Goal: Task Accomplishment & Management: Manage account settings

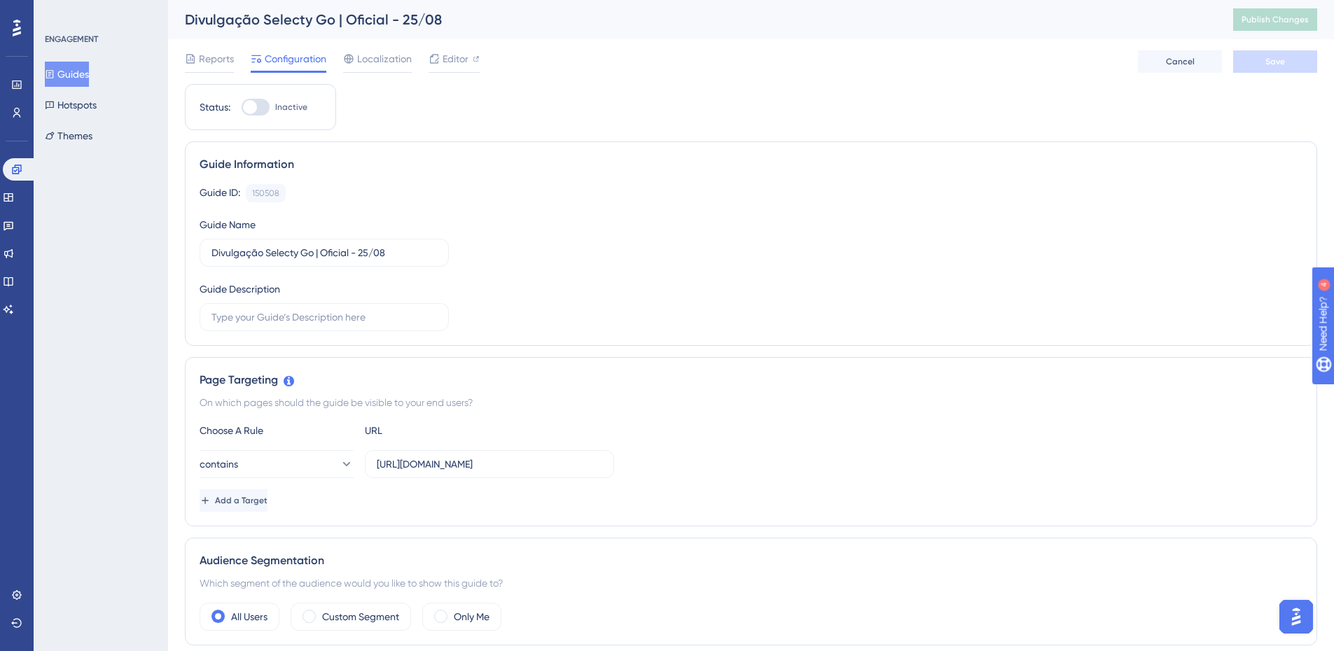
click at [89, 77] on button "Guides" at bounding box center [67, 74] width 44 height 25
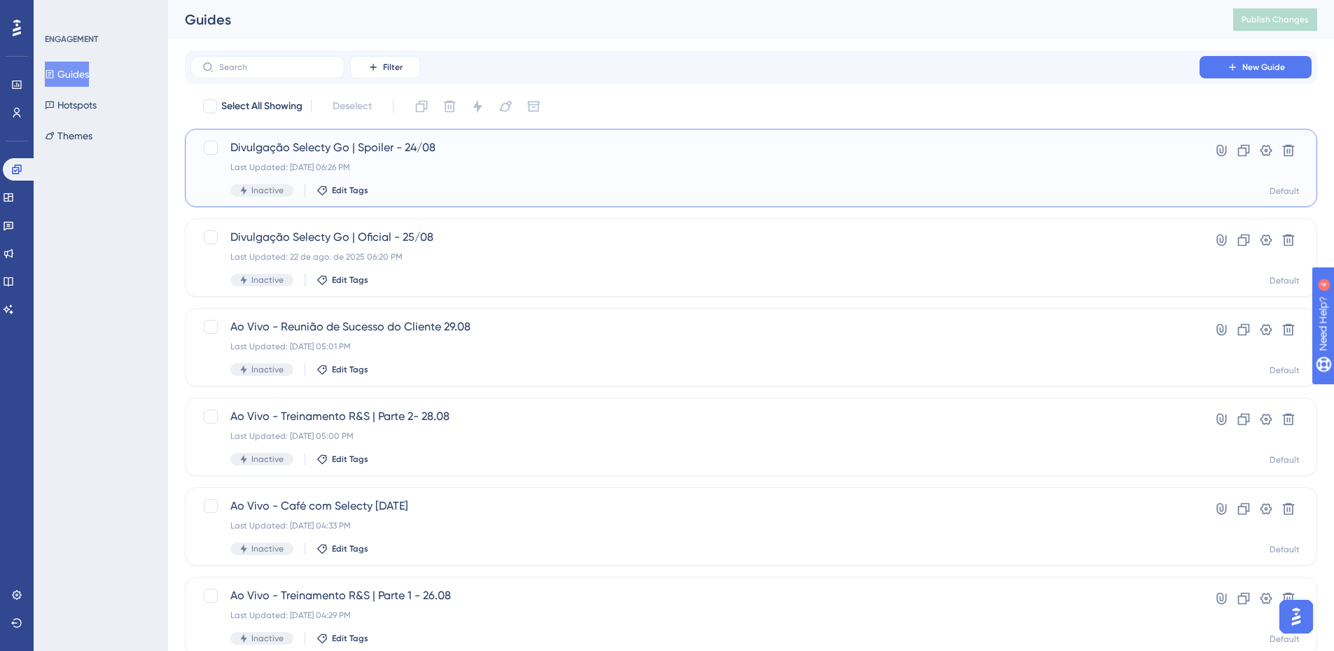
click at [445, 174] on div "Divulgação Selecty Go | Spoiler - 24/08 Last Updated: [DATE] 06:26 PM Inactive …" at bounding box center [694, 167] width 929 height 57
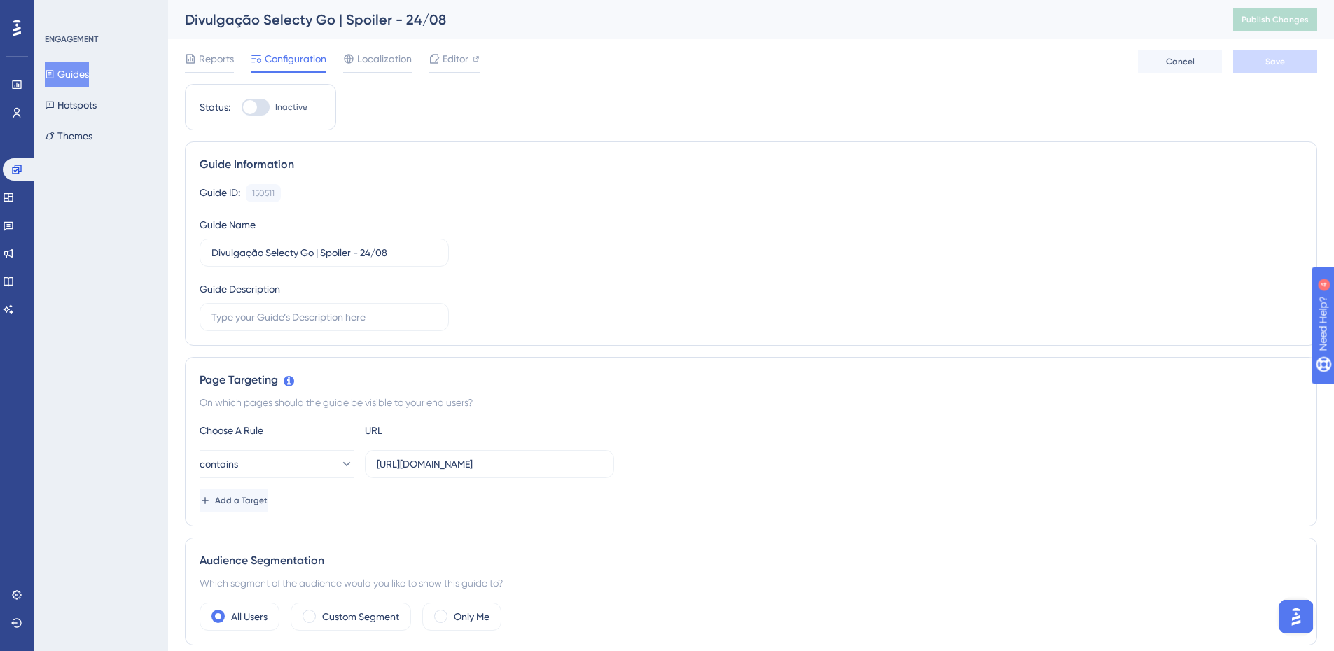
click at [76, 72] on button "Guides" at bounding box center [67, 74] width 44 height 25
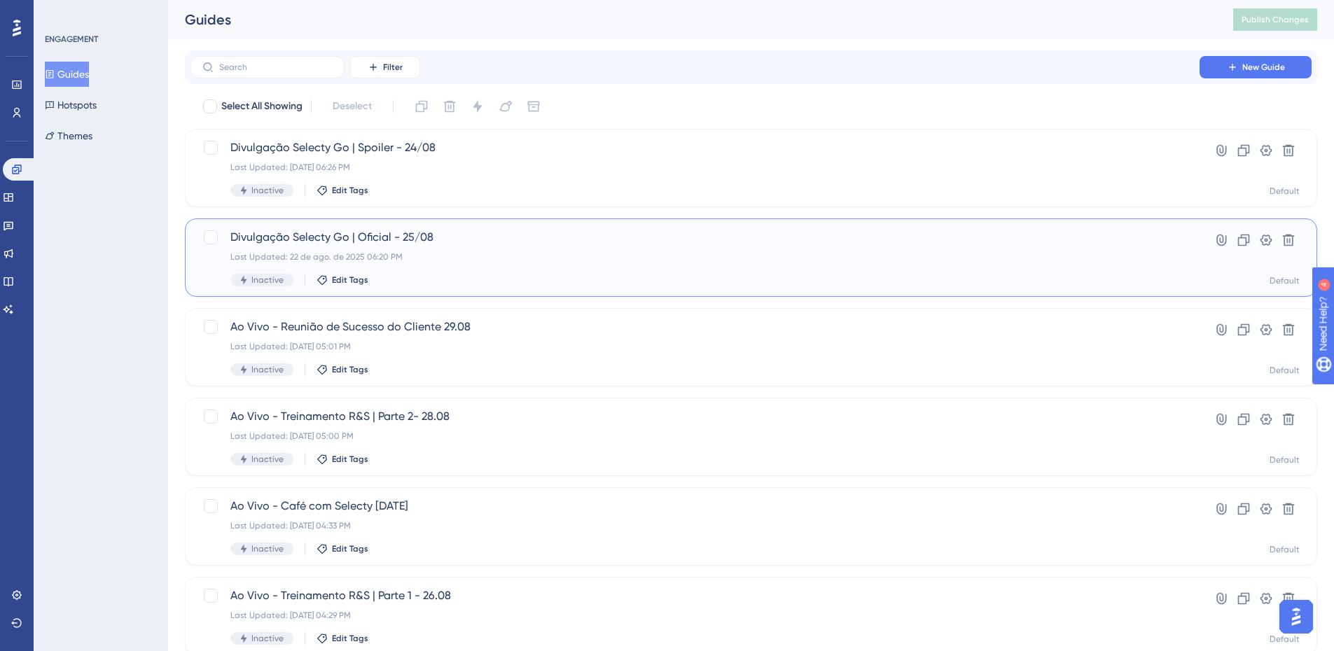
click at [378, 229] on span "Divulgação Selecty Go | Oficial - 25/08" at bounding box center [694, 237] width 929 height 17
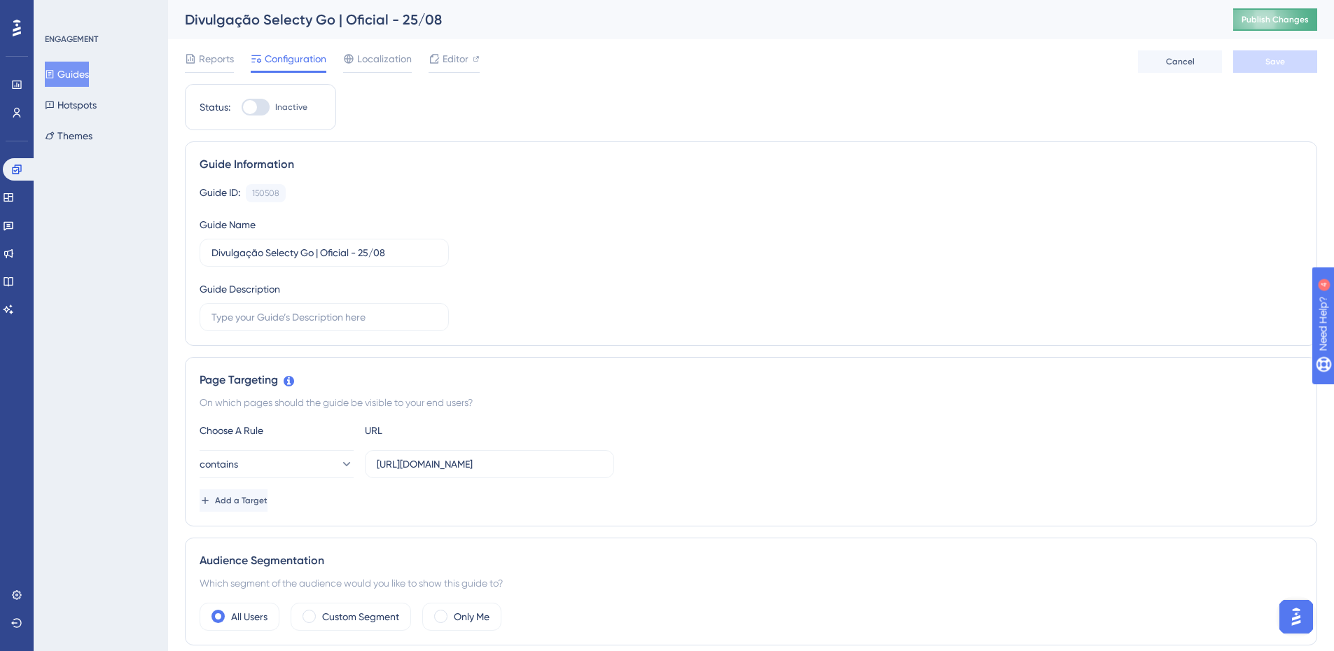
click at [1291, 27] on button "Publish Changes" at bounding box center [1275, 19] width 84 height 22
click at [1282, 22] on button "Publish Changes" at bounding box center [1275, 19] width 84 height 22
